Goal: Navigation & Orientation: Find specific page/section

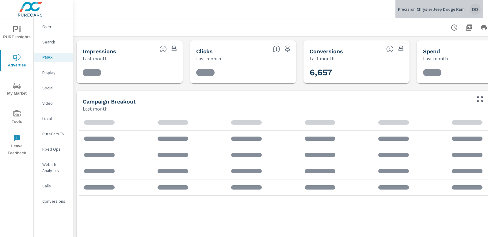
click at [473, 10] on div "DD" at bounding box center [474, 9] width 11 height 11
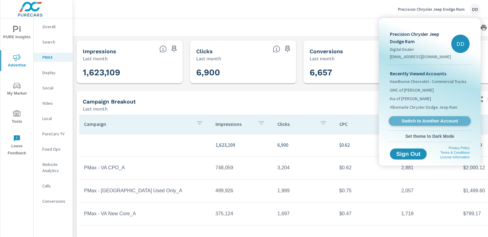
click at [423, 119] on span "Switch to Another Account" at bounding box center [429, 121] width 75 height 6
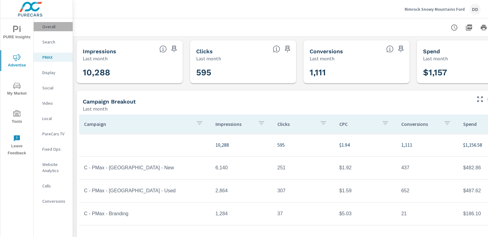
click at [58, 28] on p "Overall" at bounding box center [54, 27] width 25 height 6
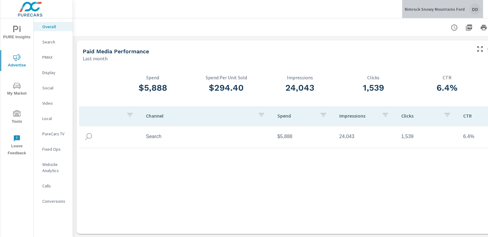
click at [473, 8] on div "DD" at bounding box center [474, 9] width 11 height 11
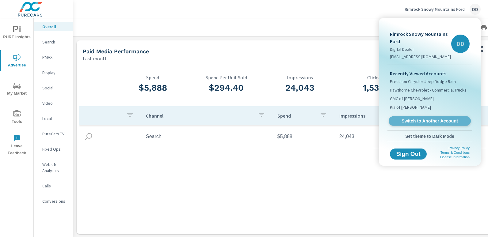
click at [416, 116] on link "Switch to Another Account" at bounding box center [430, 120] width 82 height 9
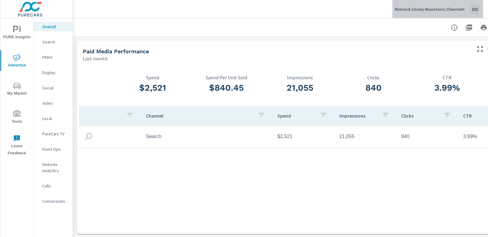
click at [470, 10] on div "DD" at bounding box center [474, 9] width 11 height 11
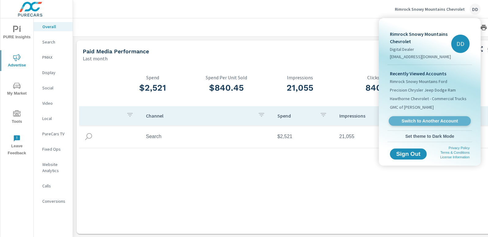
click at [419, 117] on link "Switch to Another Account" at bounding box center [430, 120] width 82 height 9
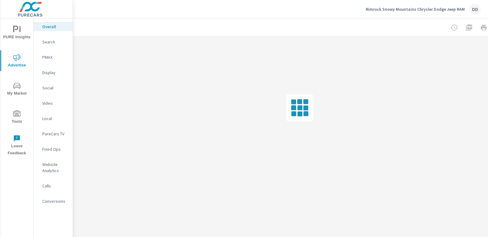
click at [293, 130] on div at bounding box center [299, 108] width 453 height 142
